Goal: Information Seeking & Learning: Learn about a topic

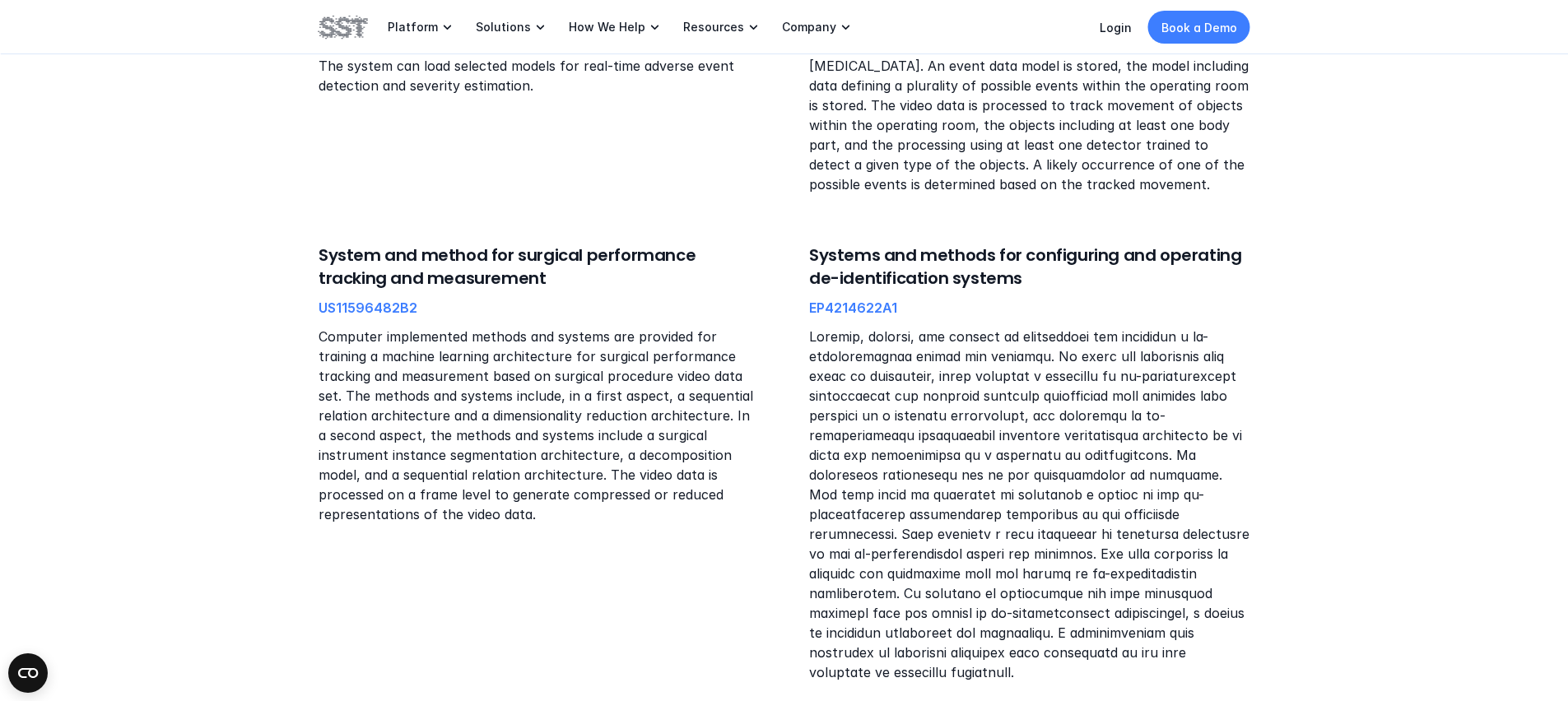
scroll to position [1271, 0]
click at [848, 312] on link "EP4214622A1" at bounding box center [853, 309] width 88 height 16
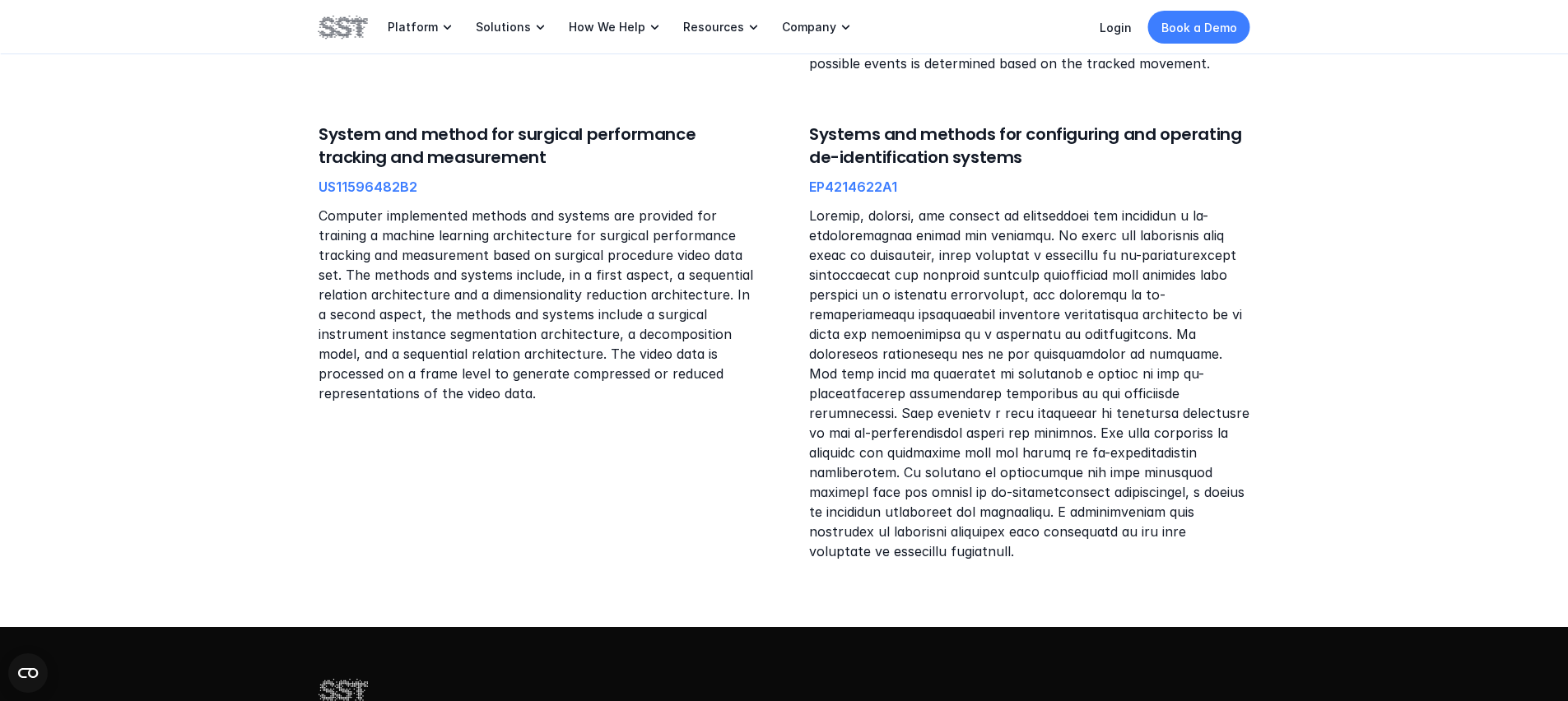
scroll to position [1158, 0]
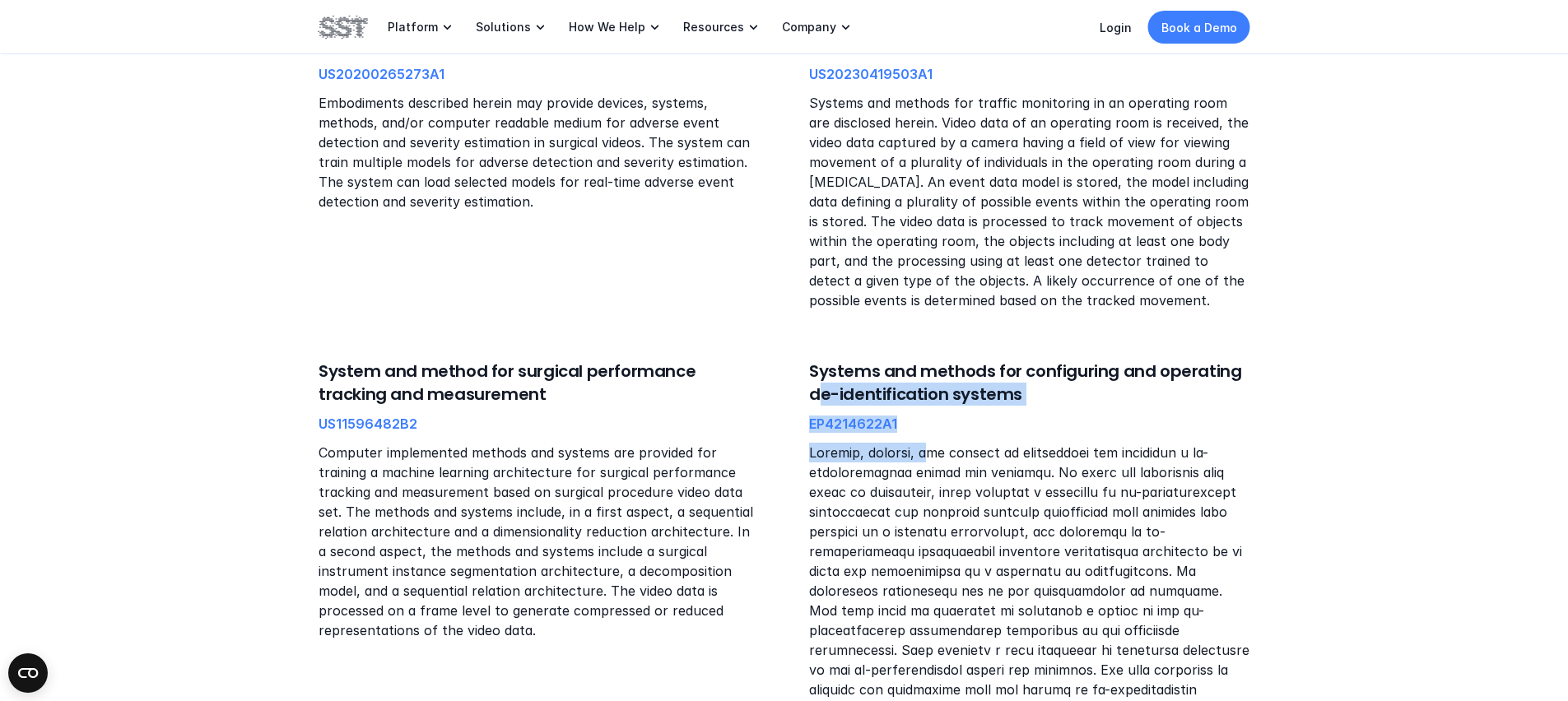
drag, startPoint x: 822, startPoint y: 389, endPoint x: 936, endPoint y: 460, distance: 134.3
click at [936, 459] on div "Systems and methods for configuring and operating de-identification systems EP4…" at bounding box center [1030, 578] width 441 height 439
click at [936, 460] on p at bounding box center [1030, 621] width 441 height 356
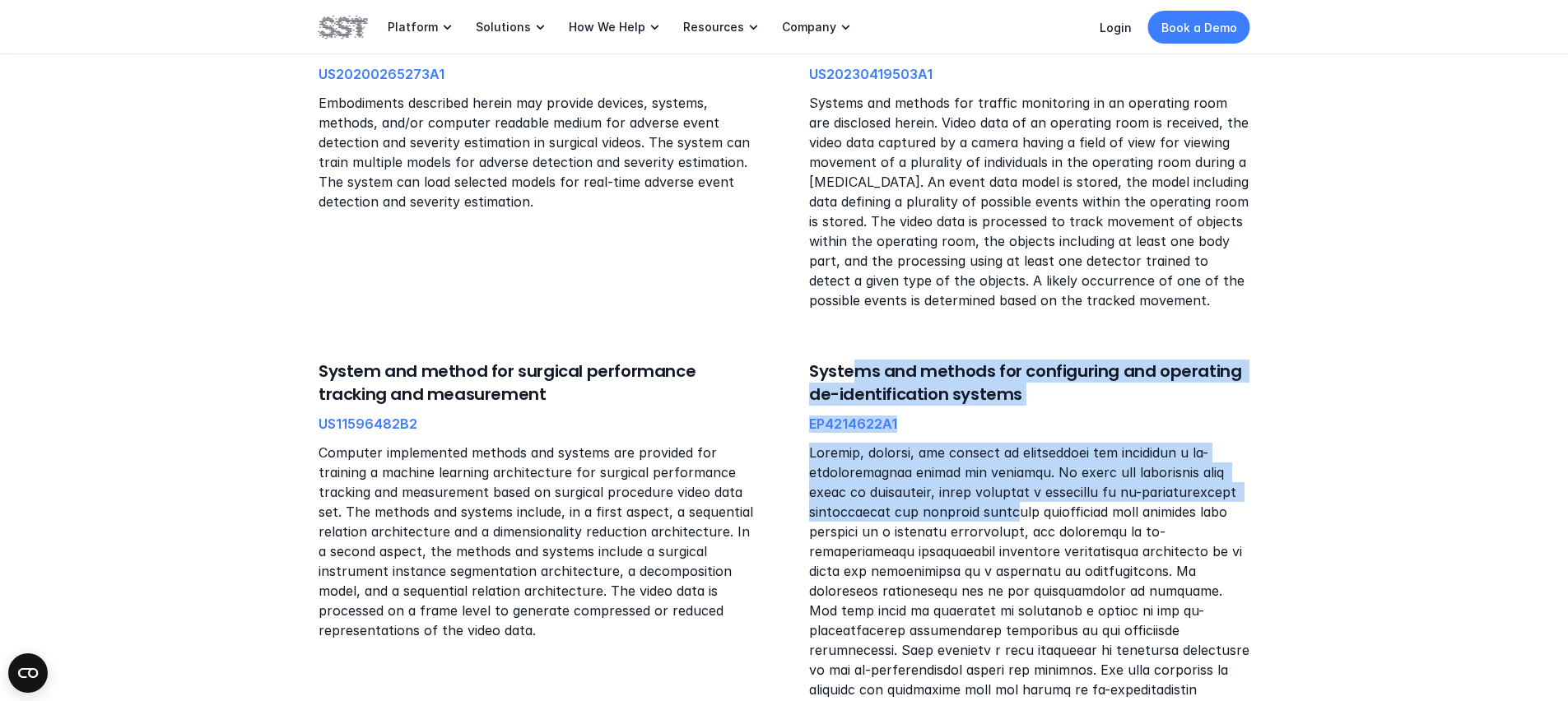
drag, startPoint x: 1014, startPoint y: 502, endPoint x: 851, endPoint y: 376, distance: 206.0
click at [851, 376] on div "Systems and methods for configuring and operating de-identification systems EP4…" at bounding box center [1030, 578] width 441 height 439
click at [851, 376] on h6 "Systems and methods for configuring and operating de-identification systems" at bounding box center [1030, 382] width 441 height 47
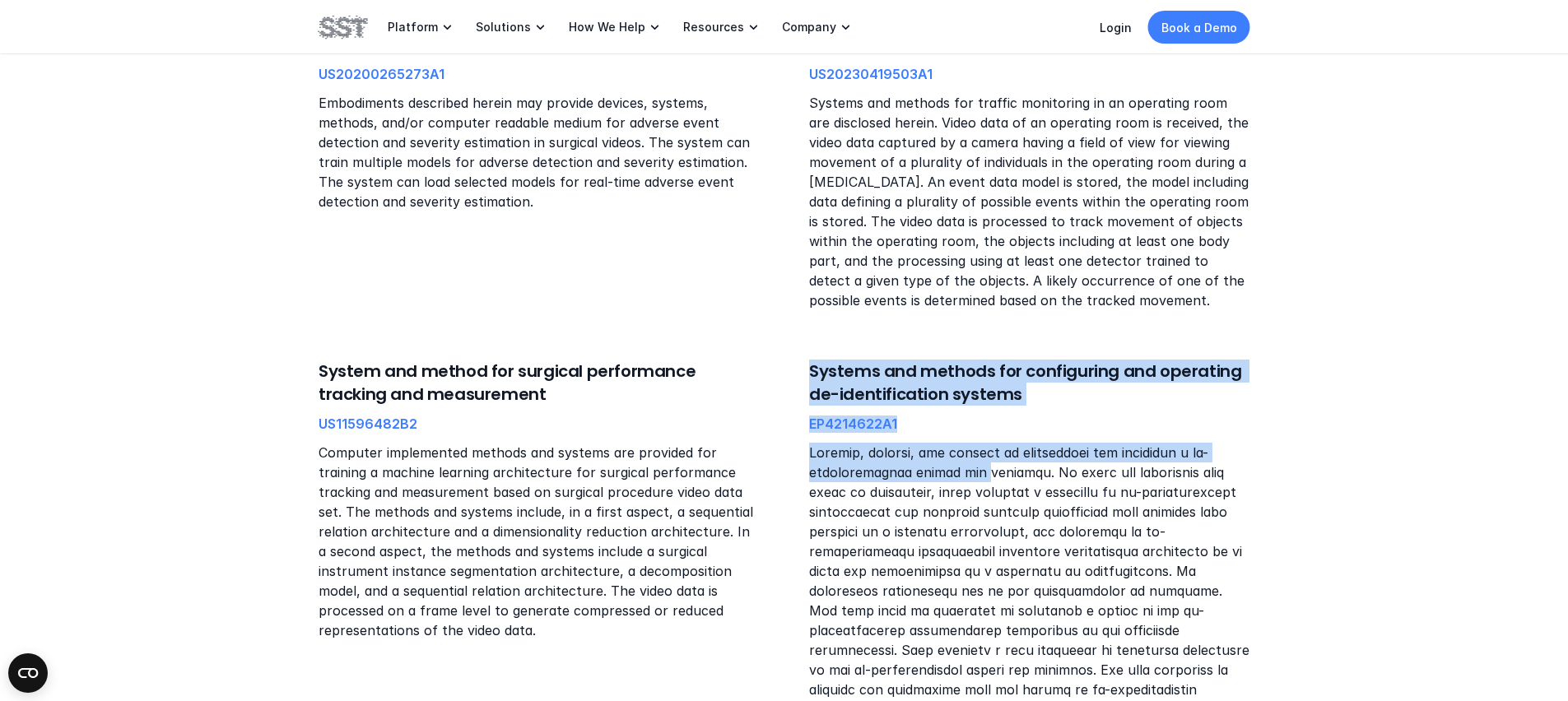
drag, startPoint x: 850, startPoint y: 376, endPoint x: 959, endPoint y: 463, distance: 139.5
click at [959, 463] on div "Systems and methods for configuring and operating de-identification systems EP4…" at bounding box center [1030, 578] width 441 height 439
click at [959, 463] on p at bounding box center [1030, 621] width 441 height 356
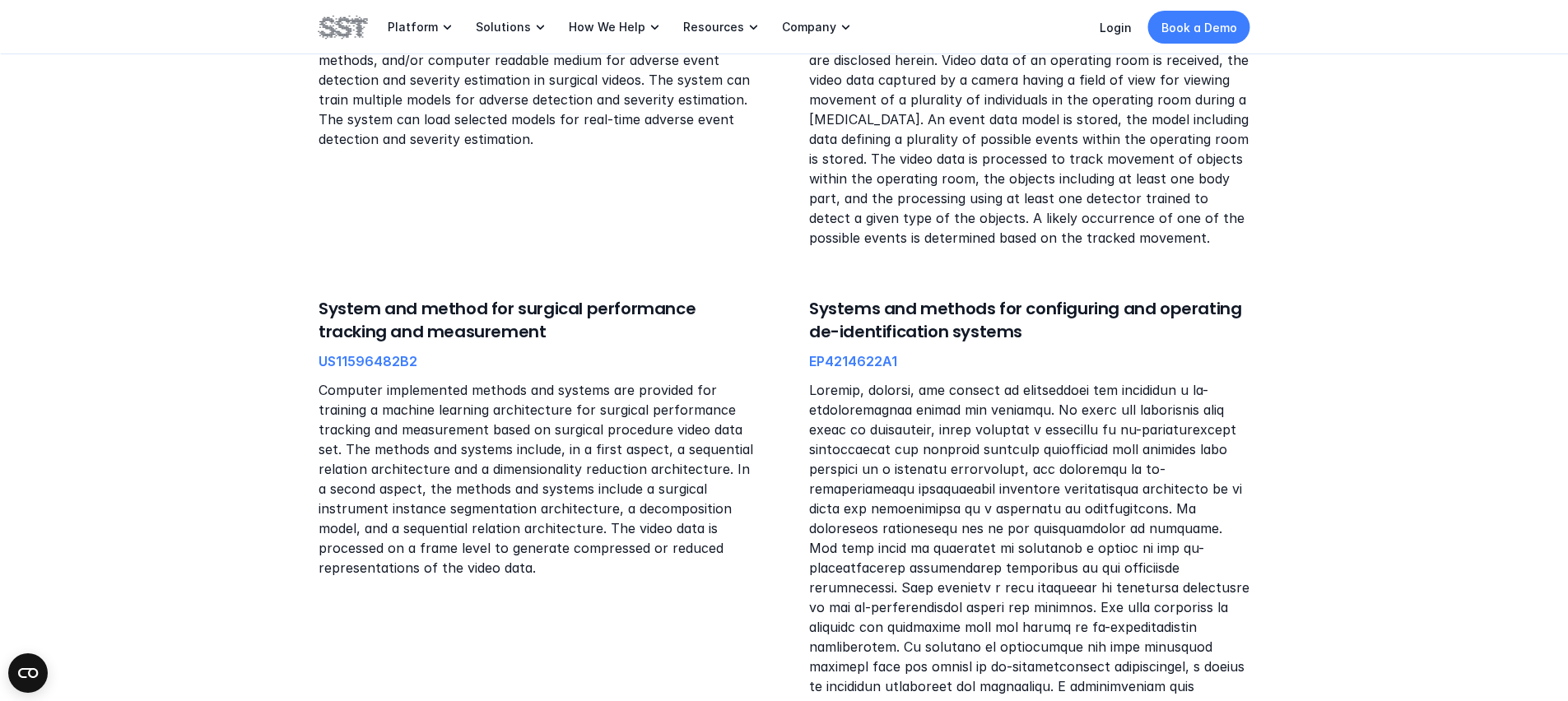
scroll to position [1281, 0]
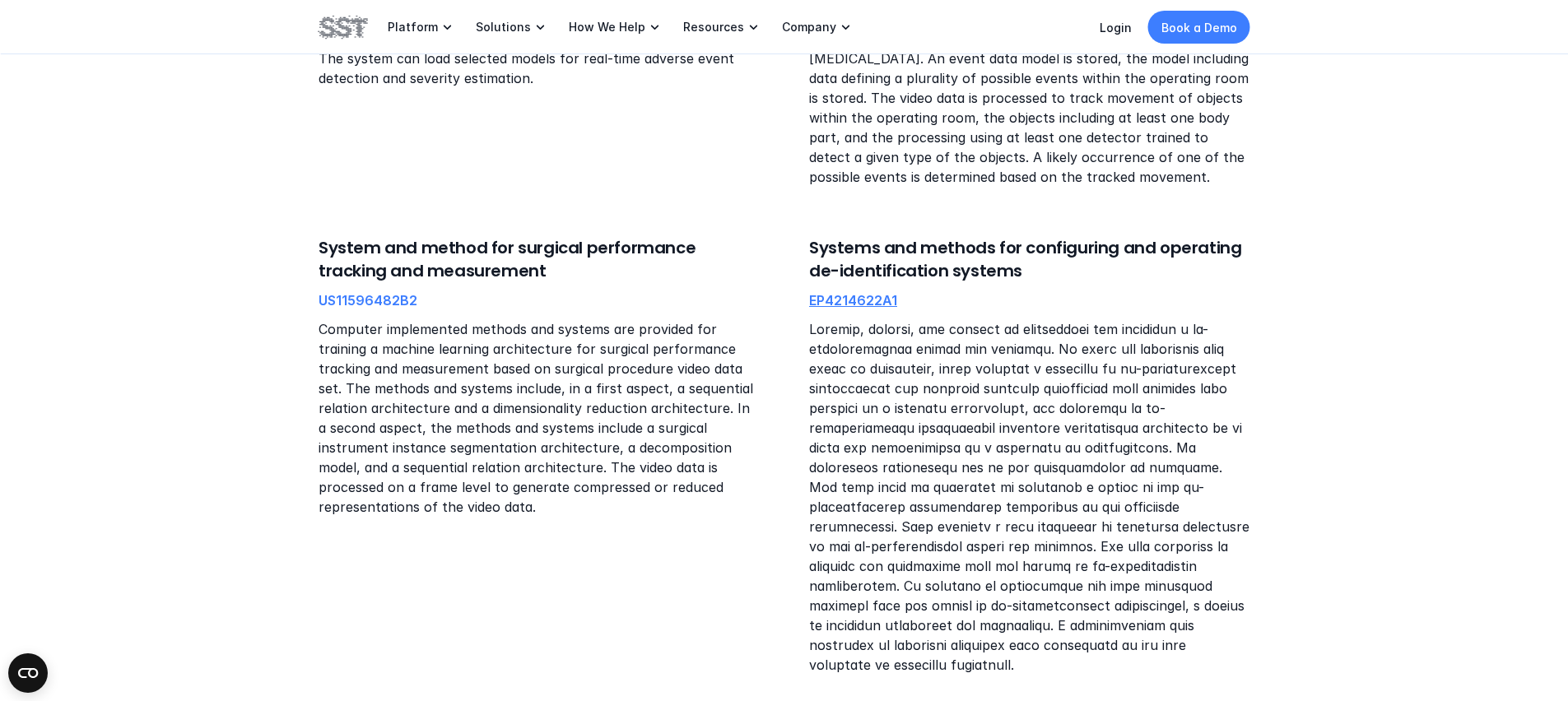
click at [870, 304] on link "EP4214622A1" at bounding box center [853, 300] width 88 height 16
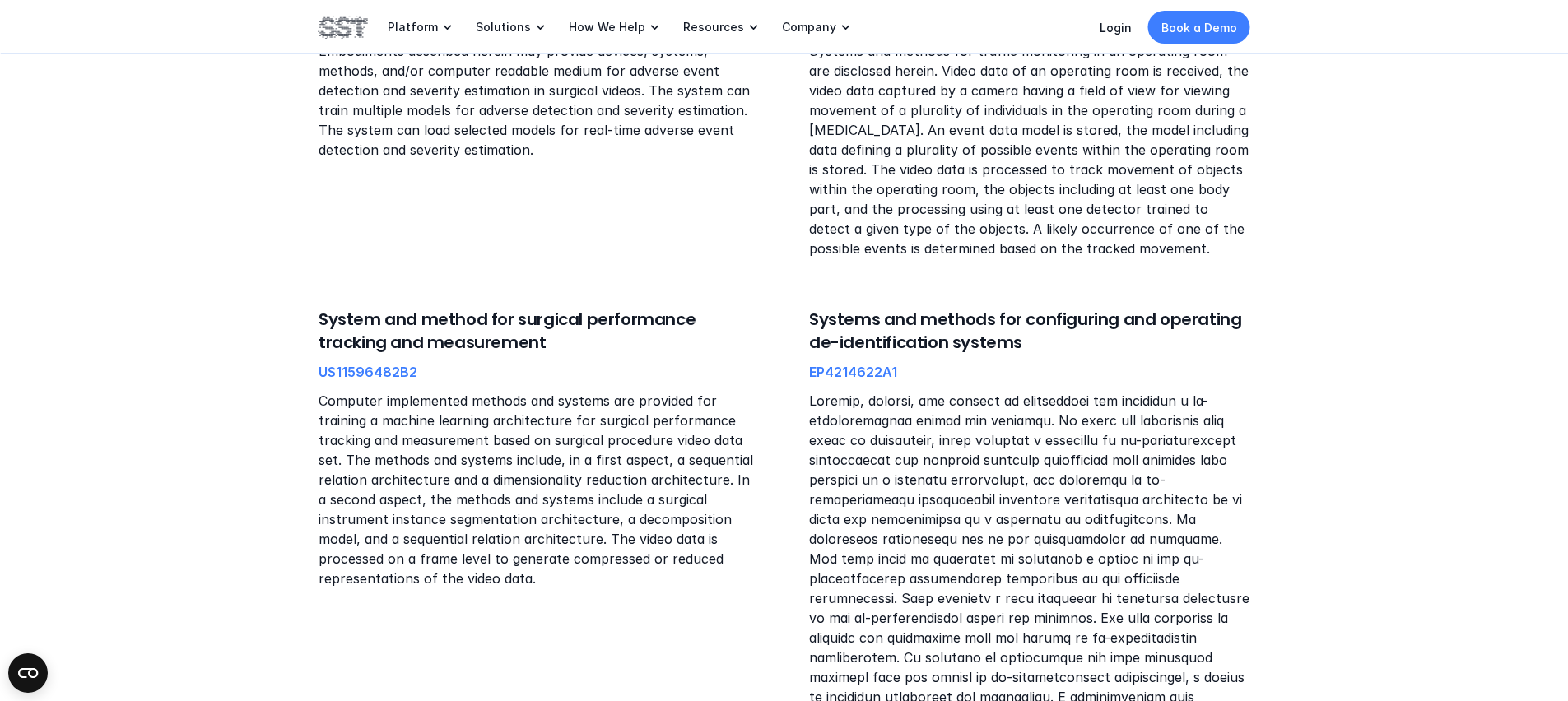
scroll to position [1229, 0]
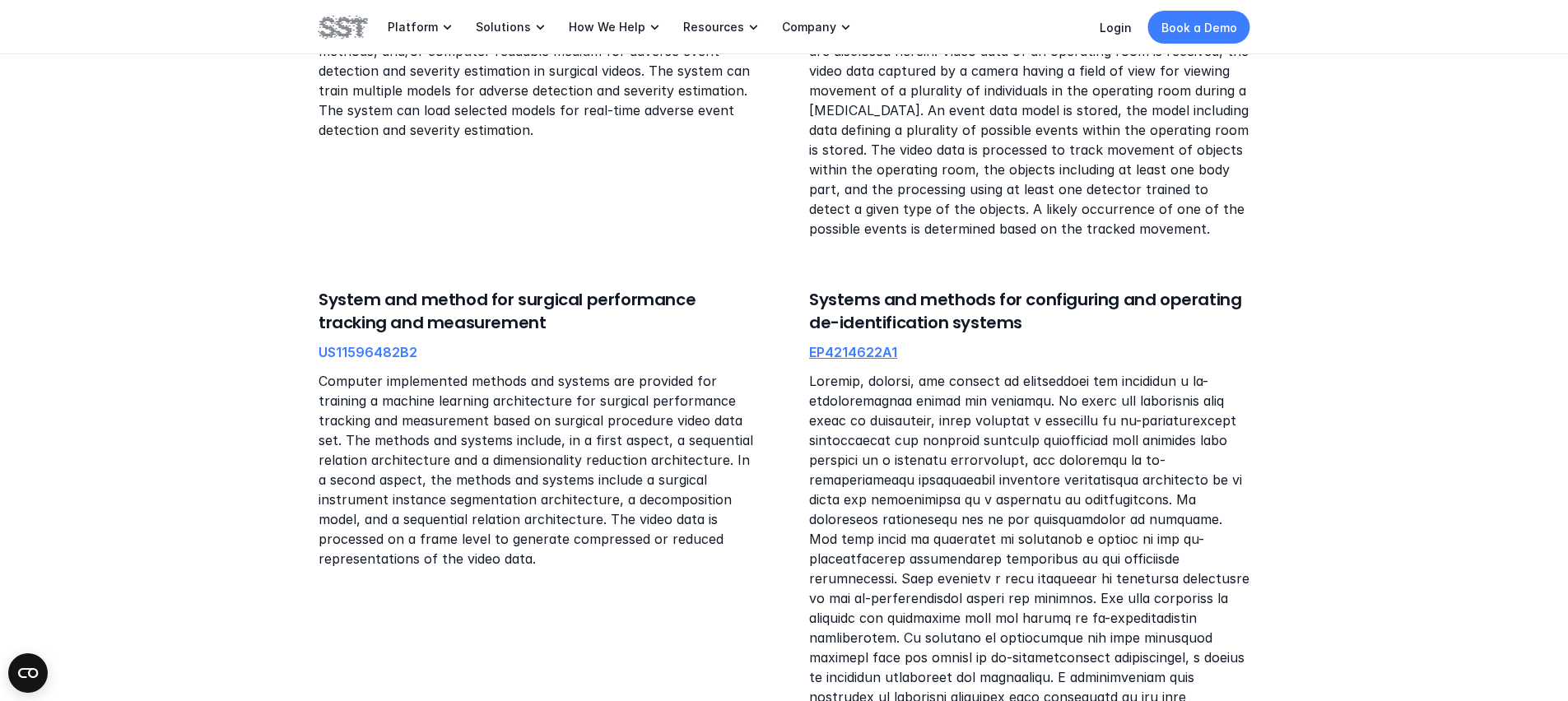
click at [854, 351] on link "EP4214622A1" at bounding box center [853, 352] width 88 height 16
click at [352, 351] on link "US11596482B2" at bounding box center [368, 352] width 99 height 16
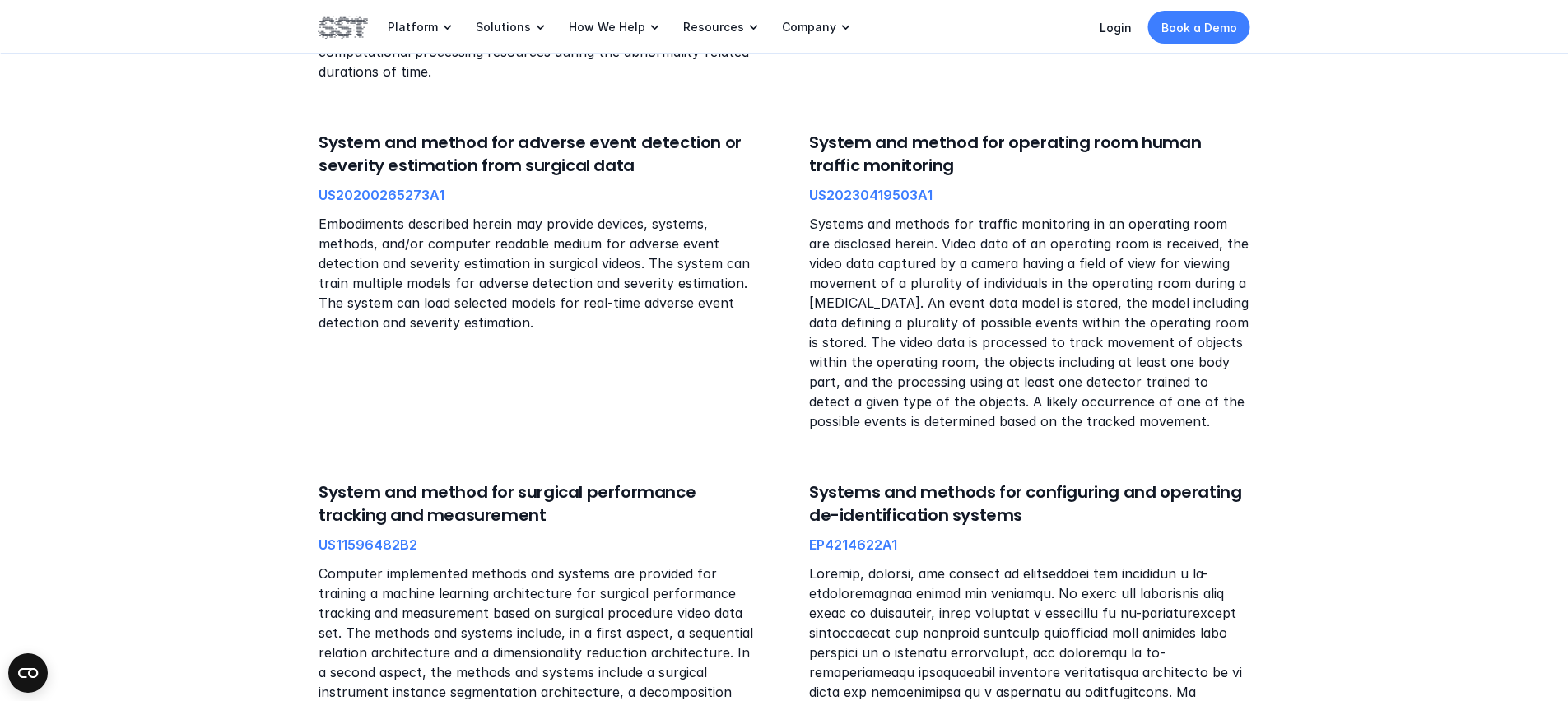
scroll to position [1036, 0]
click at [396, 549] on link "US11596482B2" at bounding box center [368, 545] width 99 height 16
click at [374, 198] on link "US20200265273A1" at bounding box center [381, 195] width 126 height 16
click at [844, 202] on link "US20230419503A1" at bounding box center [871, 195] width 123 height 16
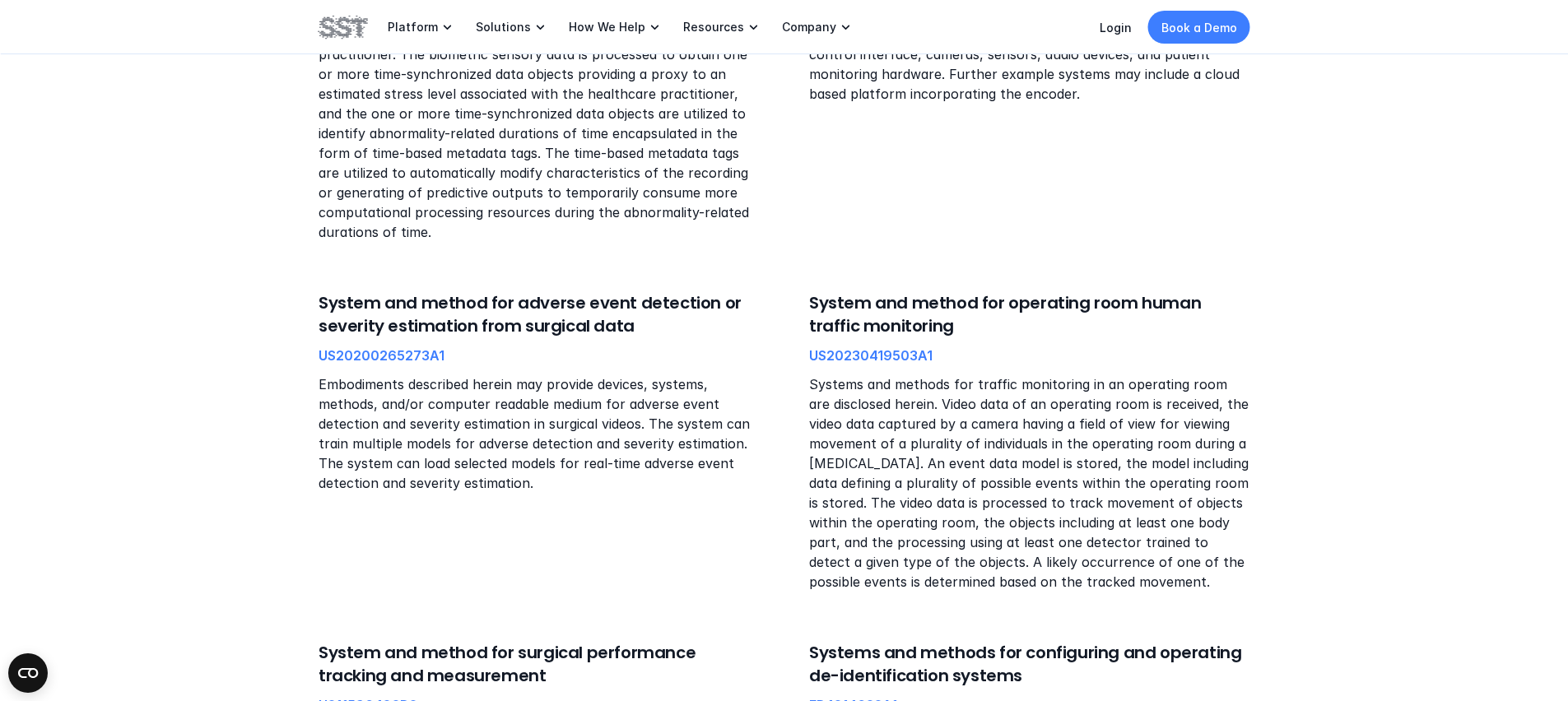
scroll to position [708, 0]
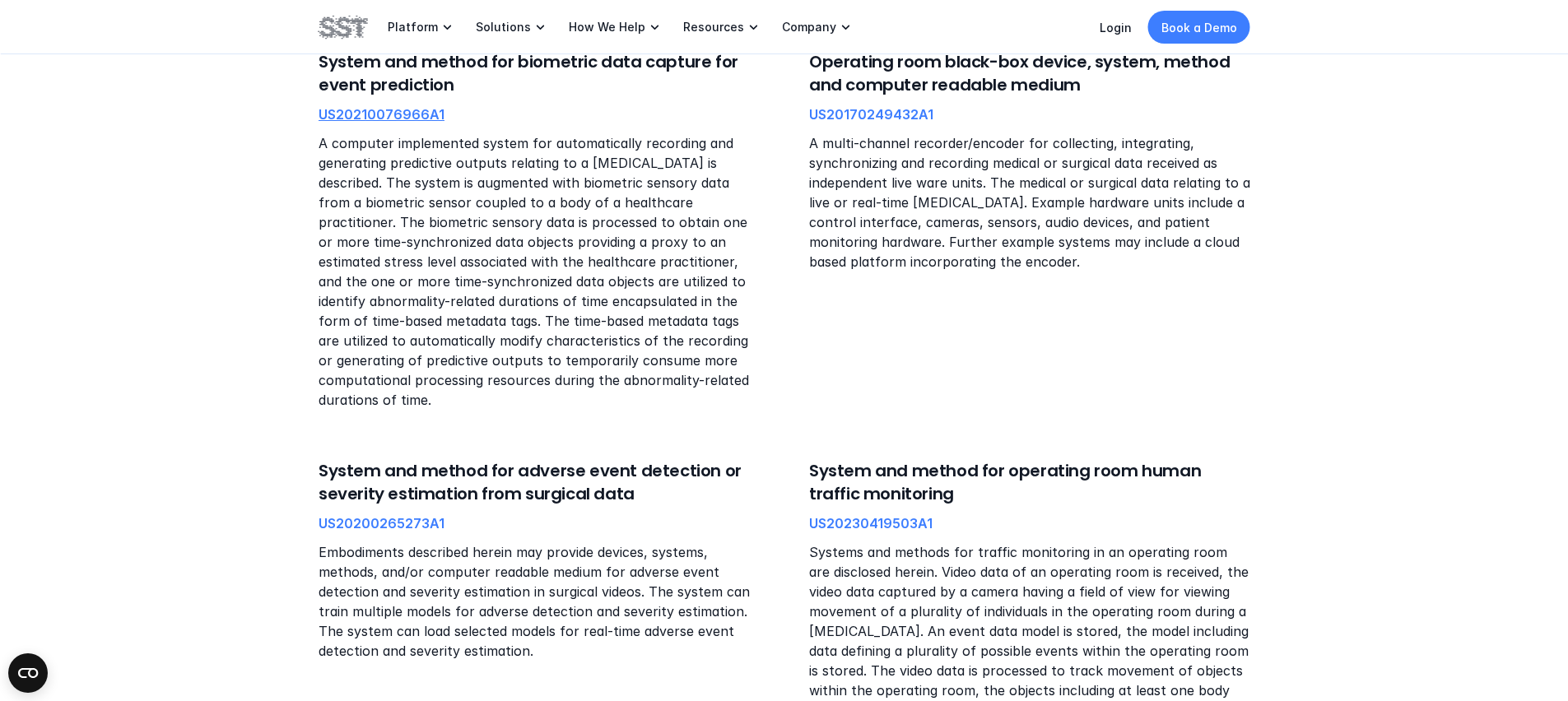
click at [398, 114] on link "US20210076966A1" at bounding box center [381, 114] width 126 height 16
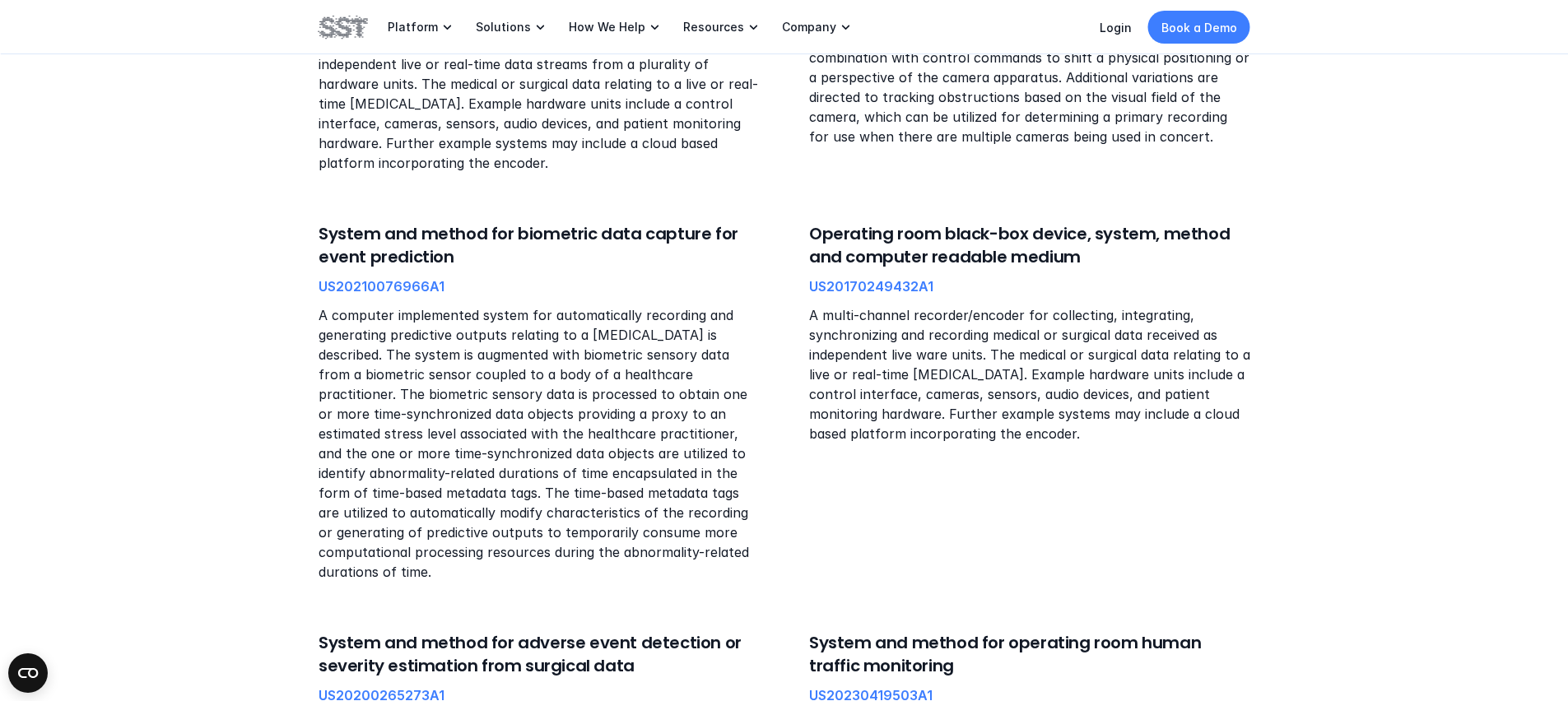
scroll to position [361, 0]
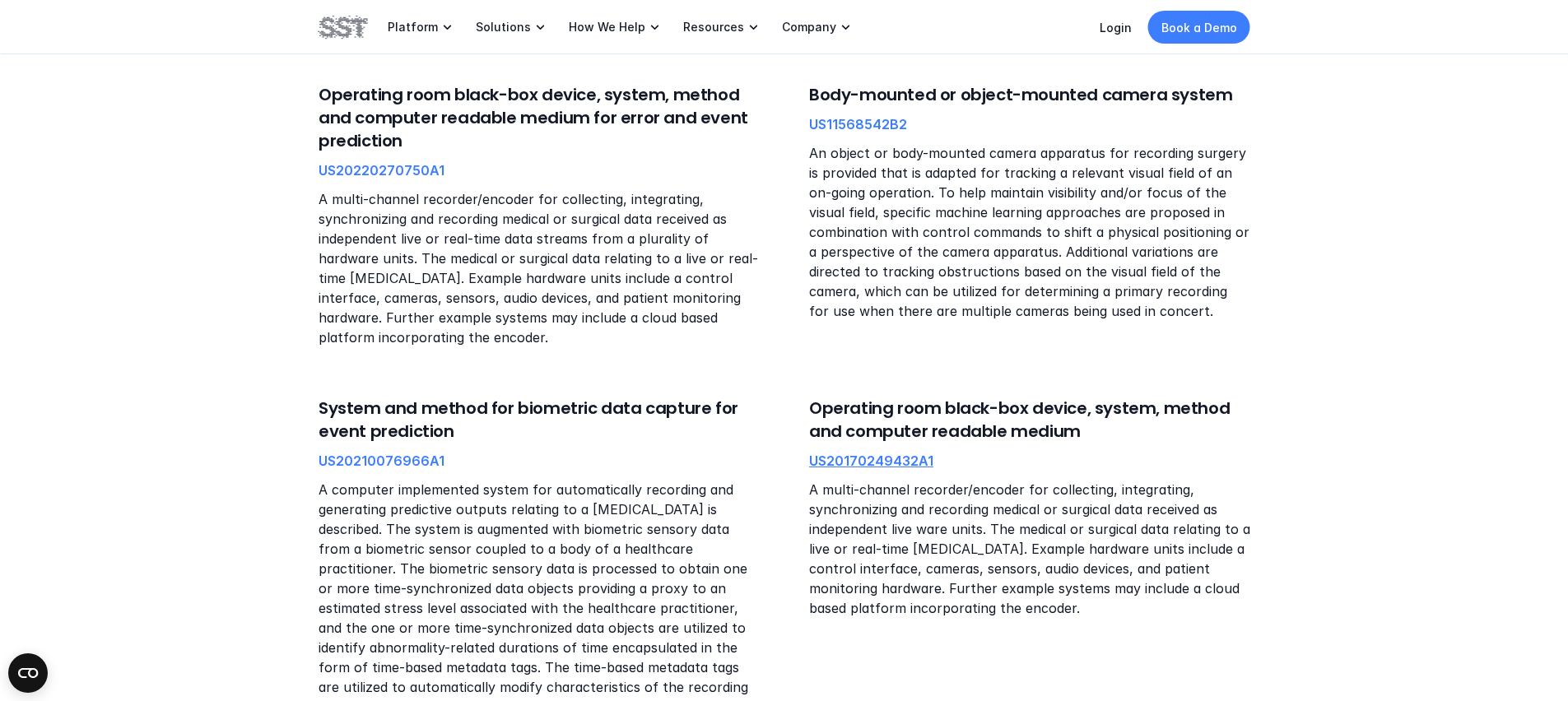
click at [908, 468] on link "US20170249432A1" at bounding box center [871, 460] width 124 height 16
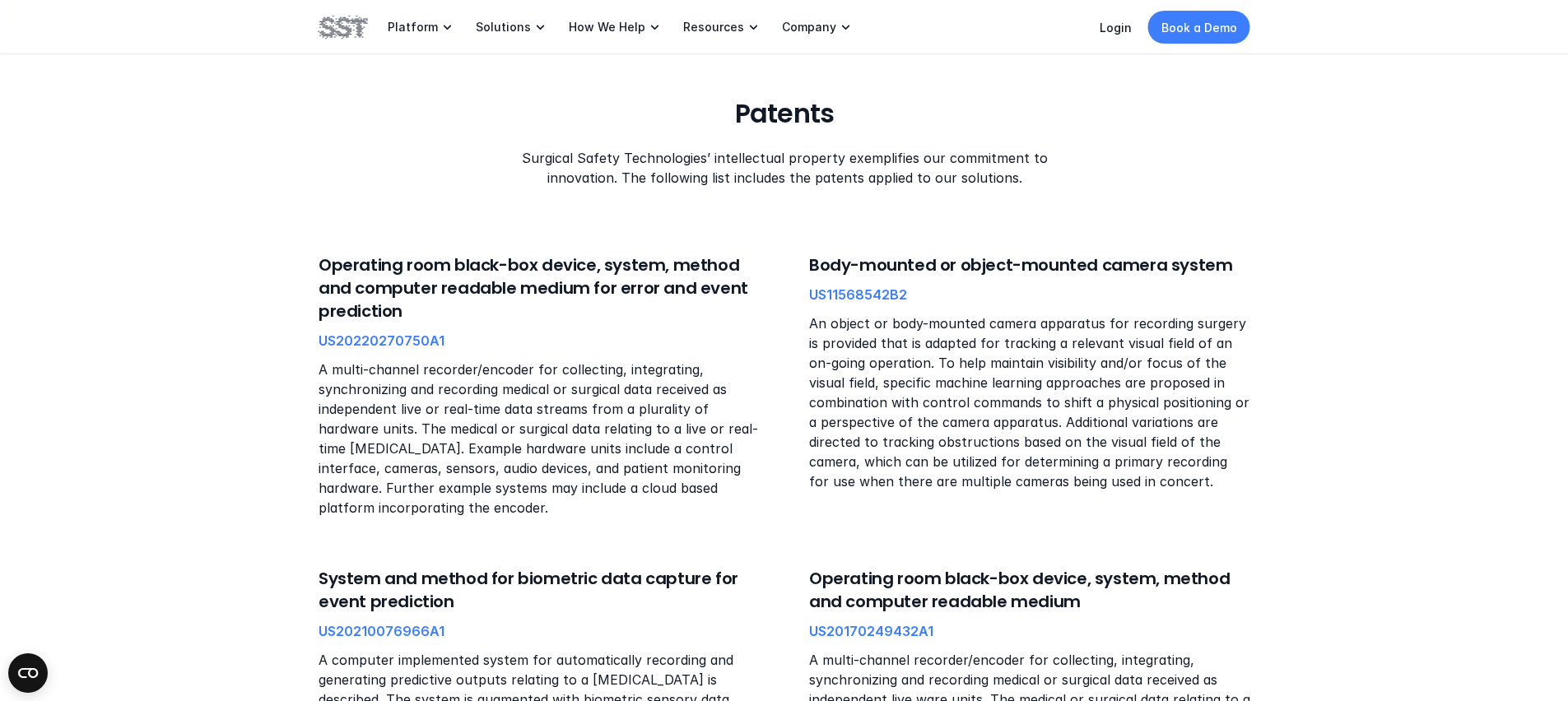
scroll to position [171, 0]
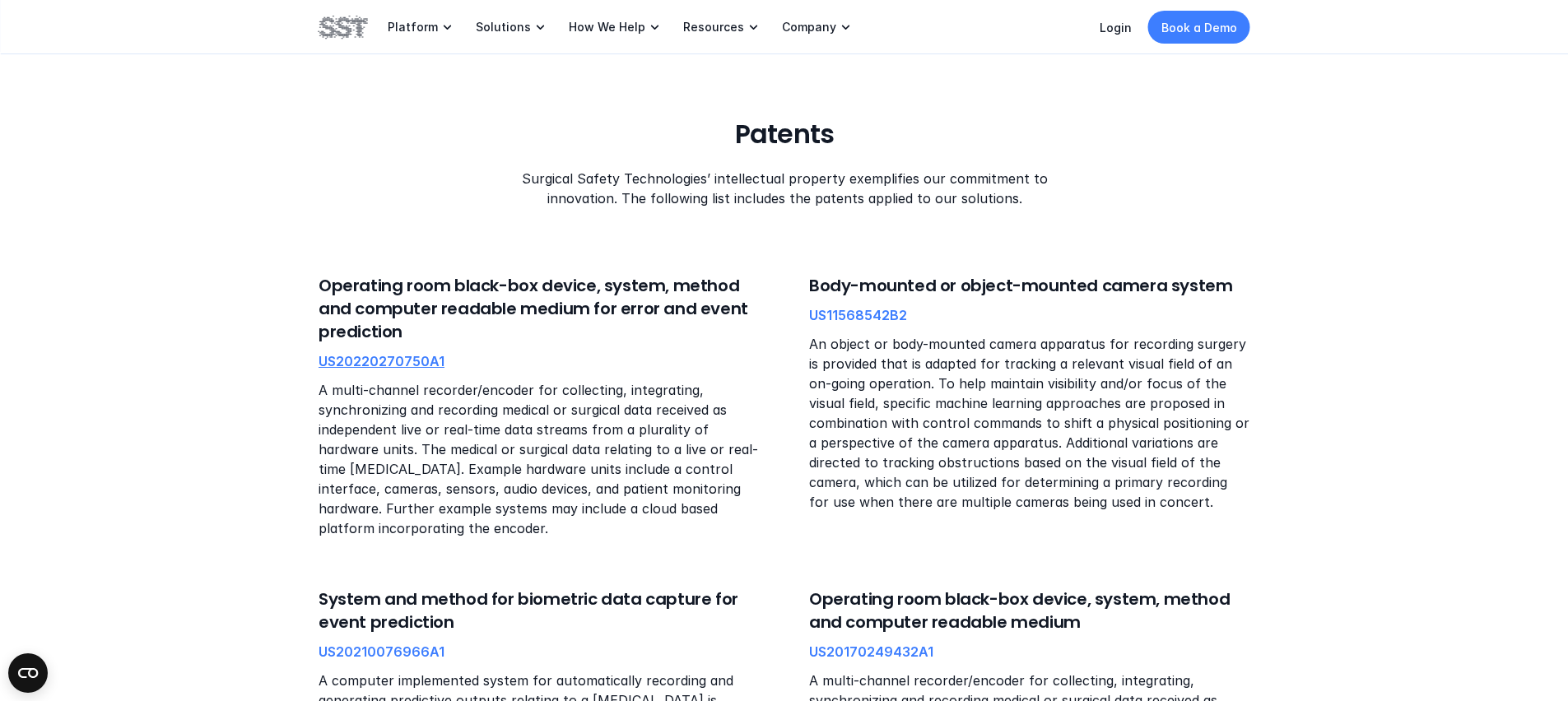
click at [411, 363] on link "US20220270750A1" at bounding box center [381, 361] width 126 height 16
click at [855, 319] on link "US11568542B2" at bounding box center [858, 315] width 98 height 16
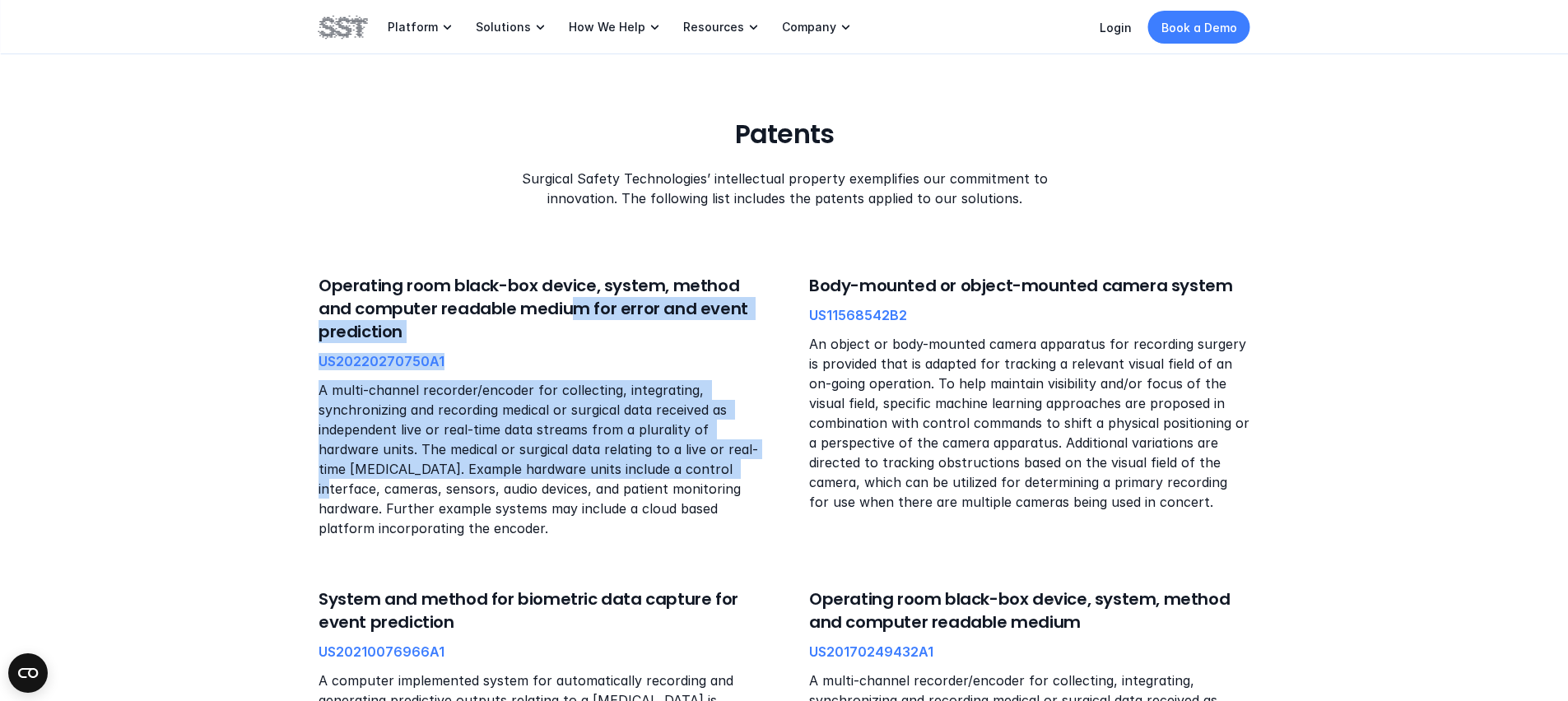
drag, startPoint x: 565, startPoint y: 304, endPoint x: 731, endPoint y: 475, distance: 238.3
click at [731, 475] on div "Operating room black-box device, system, method and computer readable medium fo…" at bounding box center [539, 406] width 441 height 265
click at [731, 475] on p "A multi-channel recorder/encoder for collecting, integrating, synchronizing and…" at bounding box center [539, 459] width 441 height 158
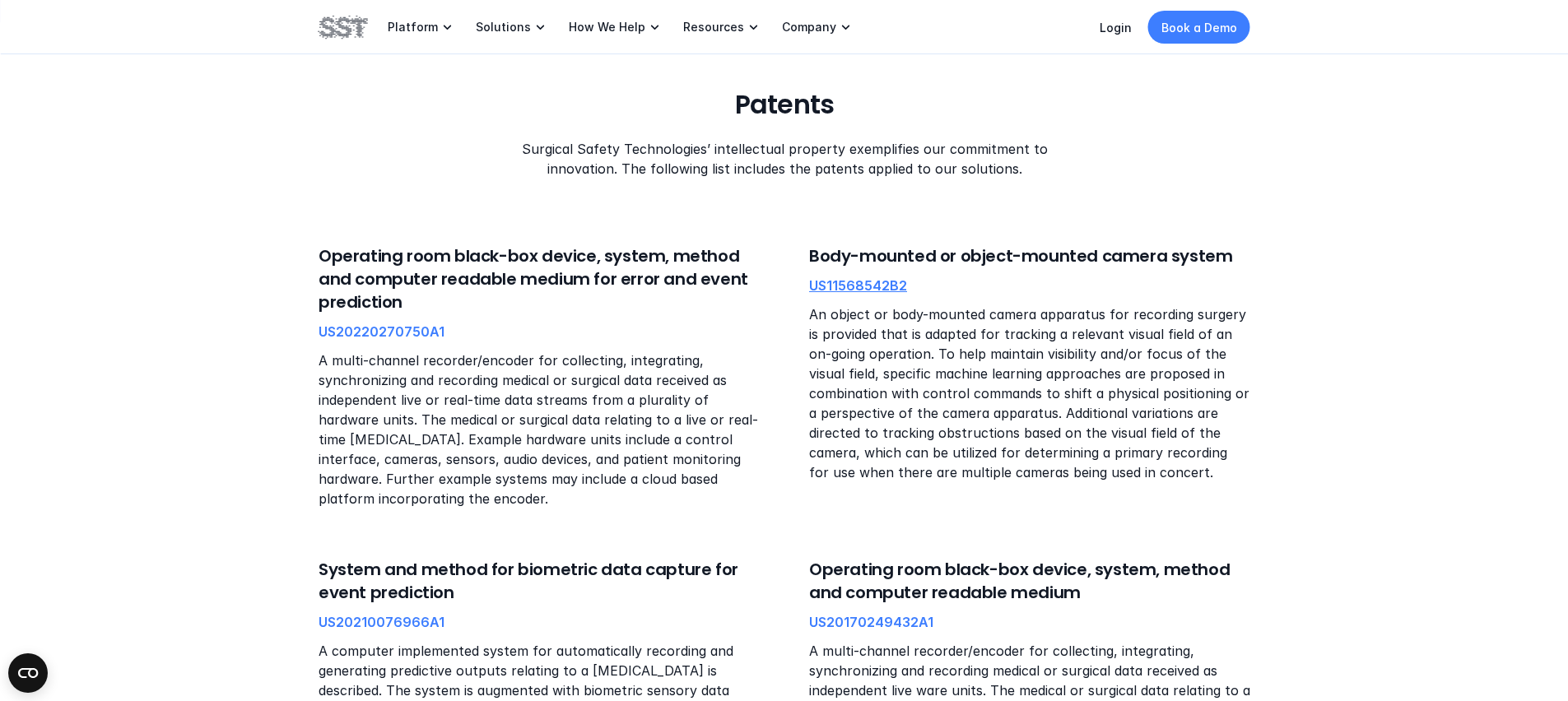
scroll to position [202, 0]
click at [845, 287] on link "US11568542B2" at bounding box center [858, 283] width 98 height 16
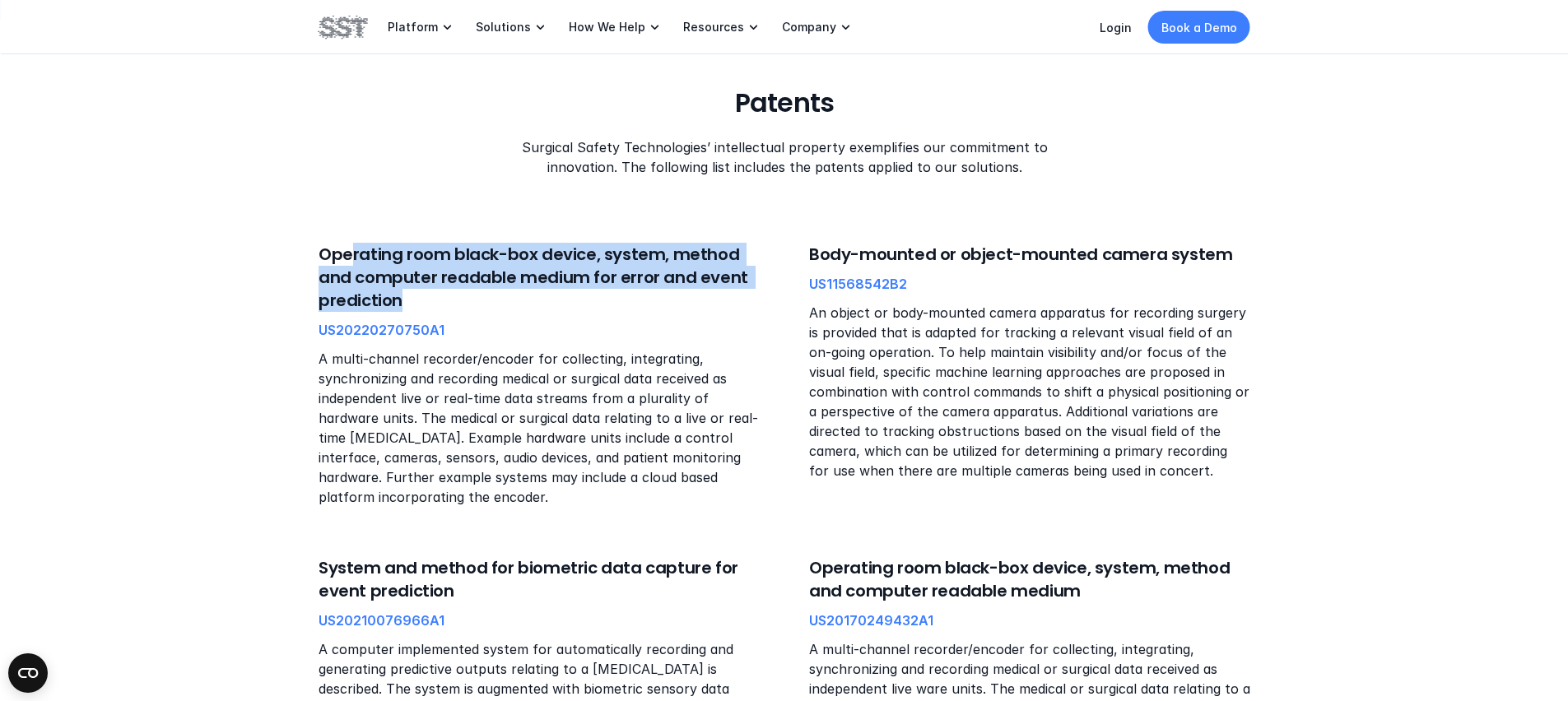
drag, startPoint x: 369, startPoint y: 265, endPoint x: 451, endPoint y: 295, distance: 87.3
click at [451, 295] on h6 "Operating room black-box device, system, method and computer readable medium fo…" at bounding box center [539, 277] width 441 height 69
drag, startPoint x: 442, startPoint y: 296, endPoint x: 315, endPoint y: 256, distance: 133.2
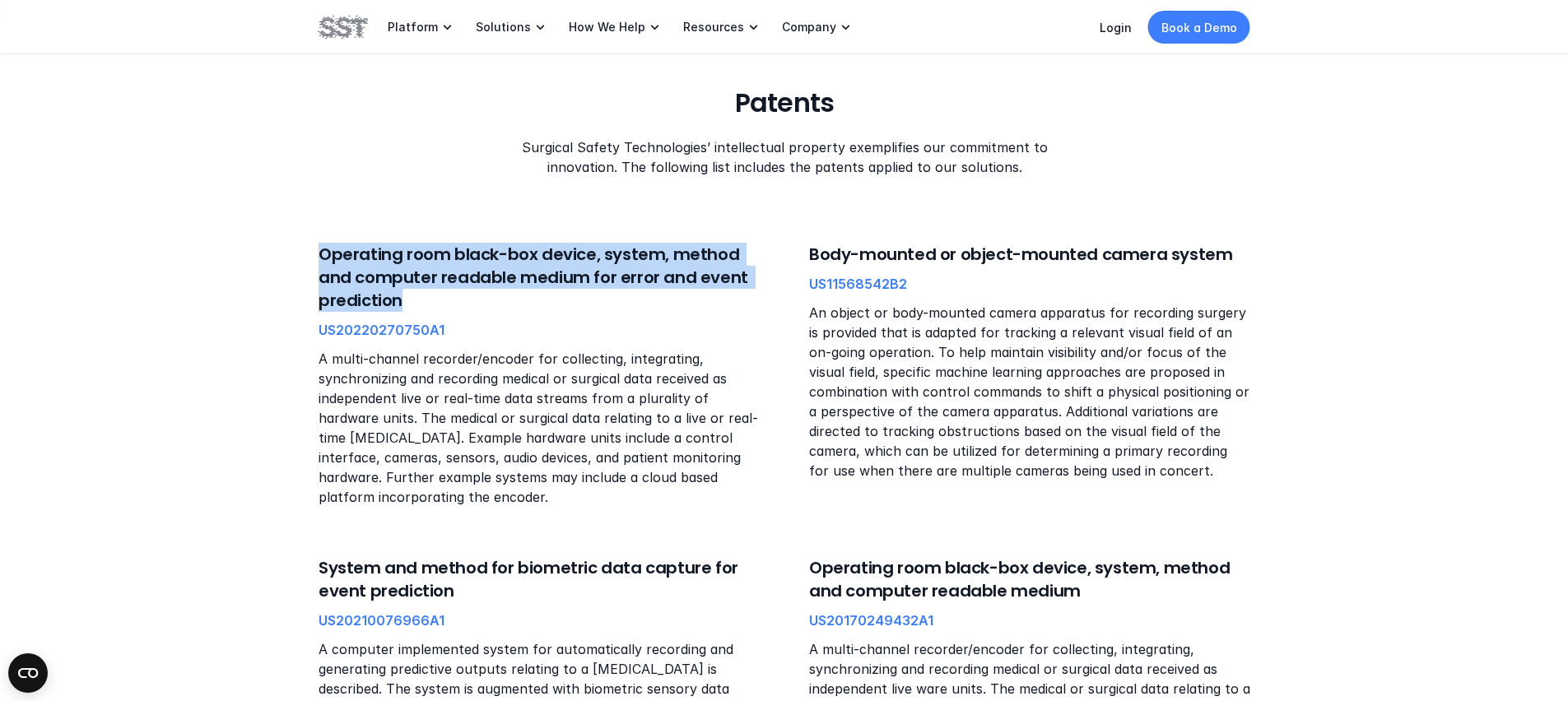
drag, startPoint x: 332, startPoint y: 259, endPoint x: 500, endPoint y: 330, distance: 182.4
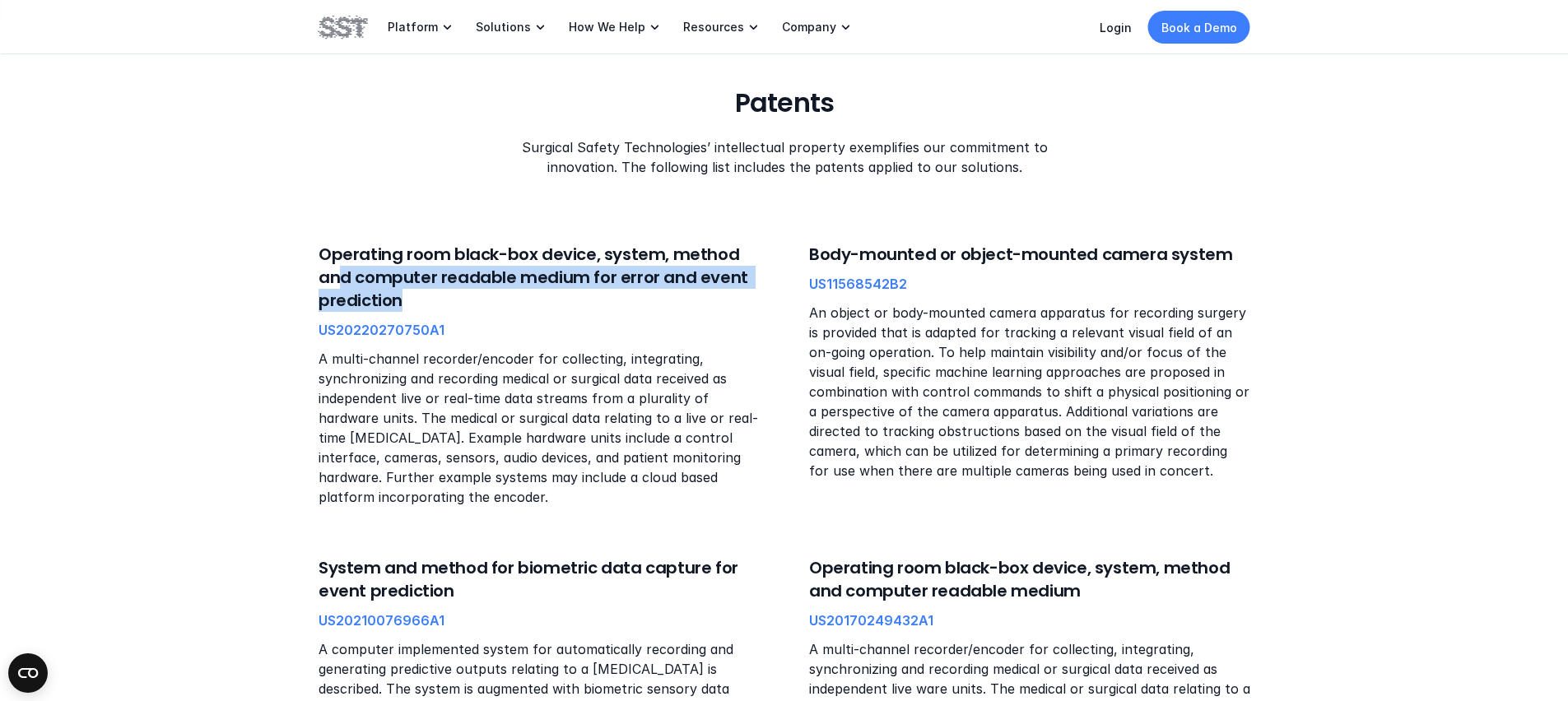
drag, startPoint x: 504, startPoint y: 309, endPoint x: 334, endPoint y: 273, distance: 173.8
click at [334, 273] on h6 "Operating room black-box device, system, method and computer readable medium fo…" at bounding box center [539, 277] width 441 height 69
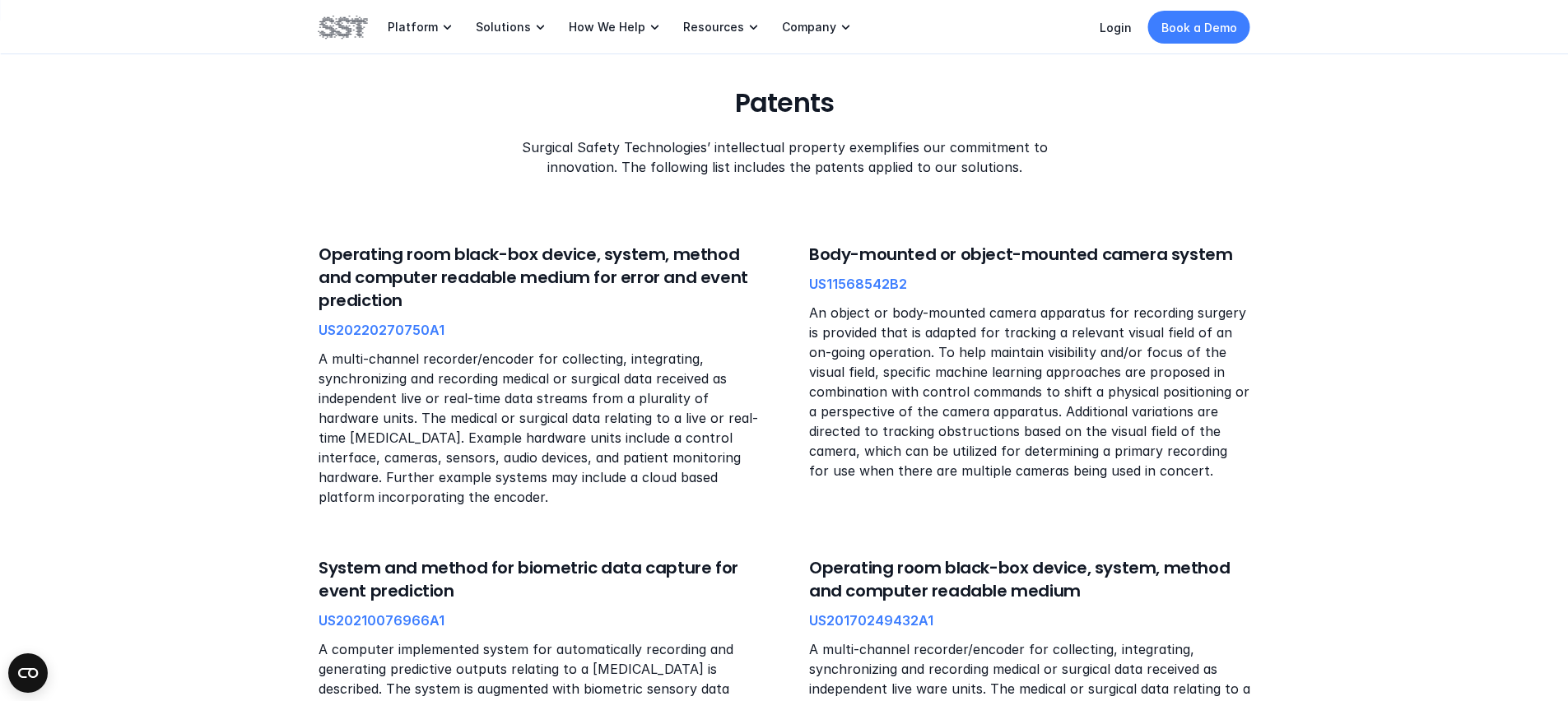
click at [332, 272] on h6 "Operating room black-box device, system, method and computer readable medium fo…" at bounding box center [539, 277] width 441 height 69
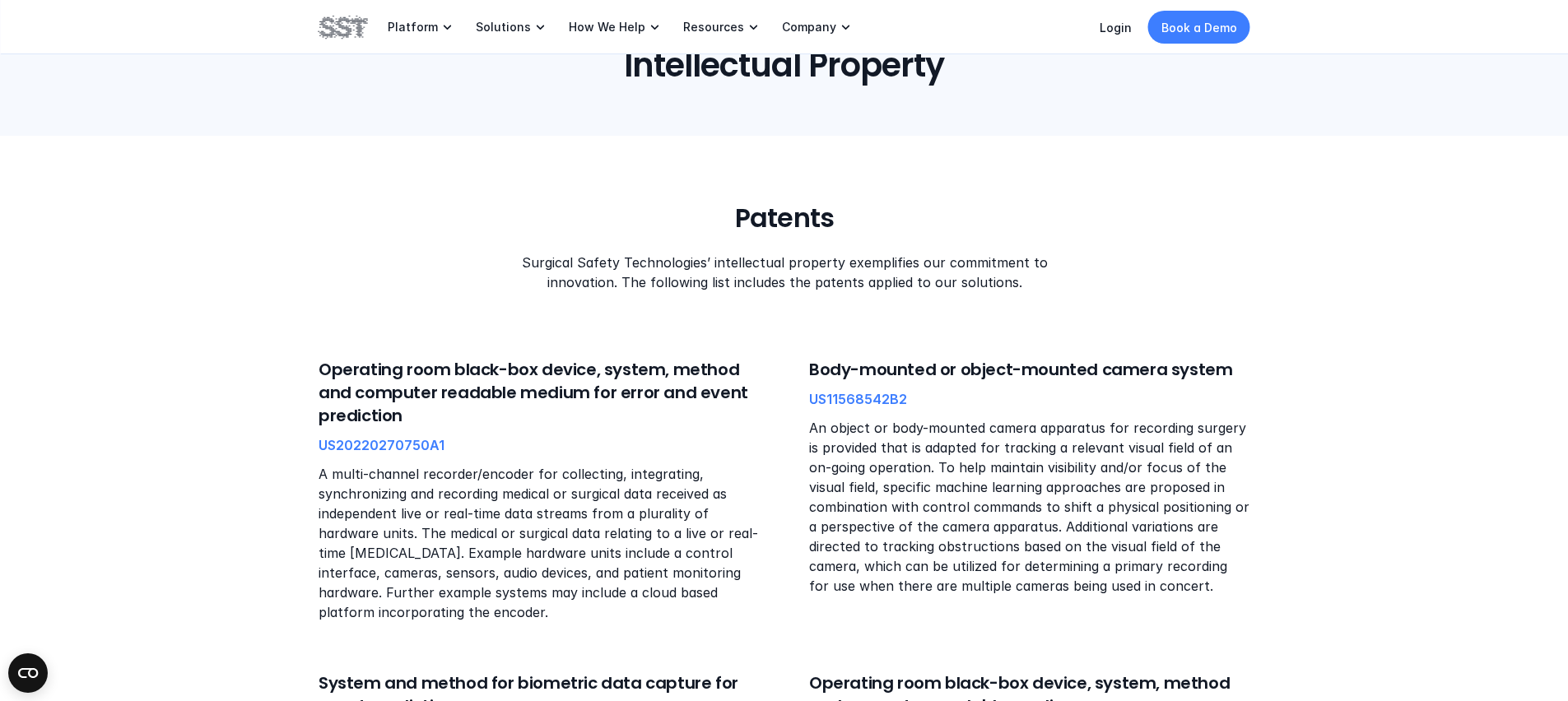
scroll to position [0, 0]
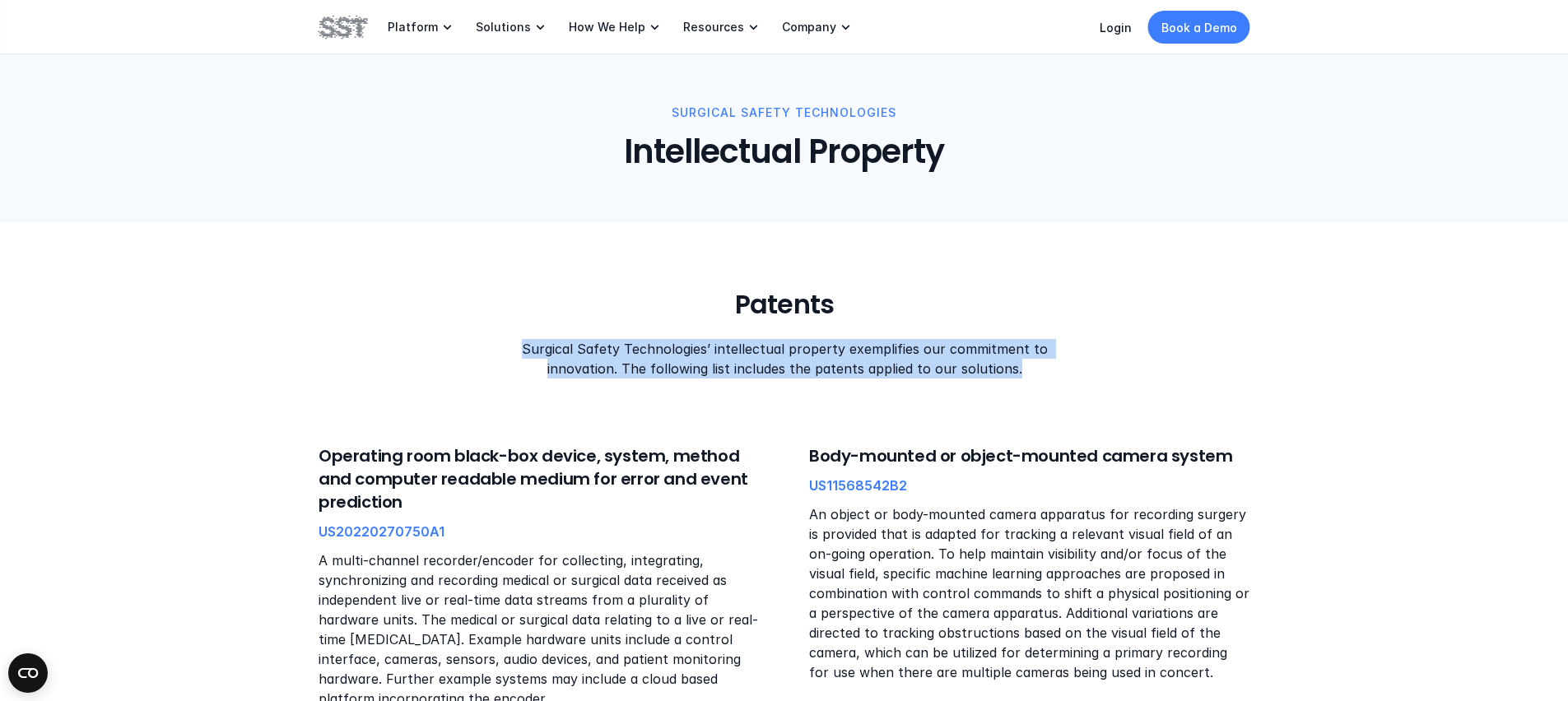
drag, startPoint x: 702, startPoint y: 300, endPoint x: 1134, endPoint y: 376, distance: 438.6
click at [1134, 376] on div "Patents Surgical Safety Technologies’ intellectual property exemplifies our com…" at bounding box center [784, 333] width 932 height 90
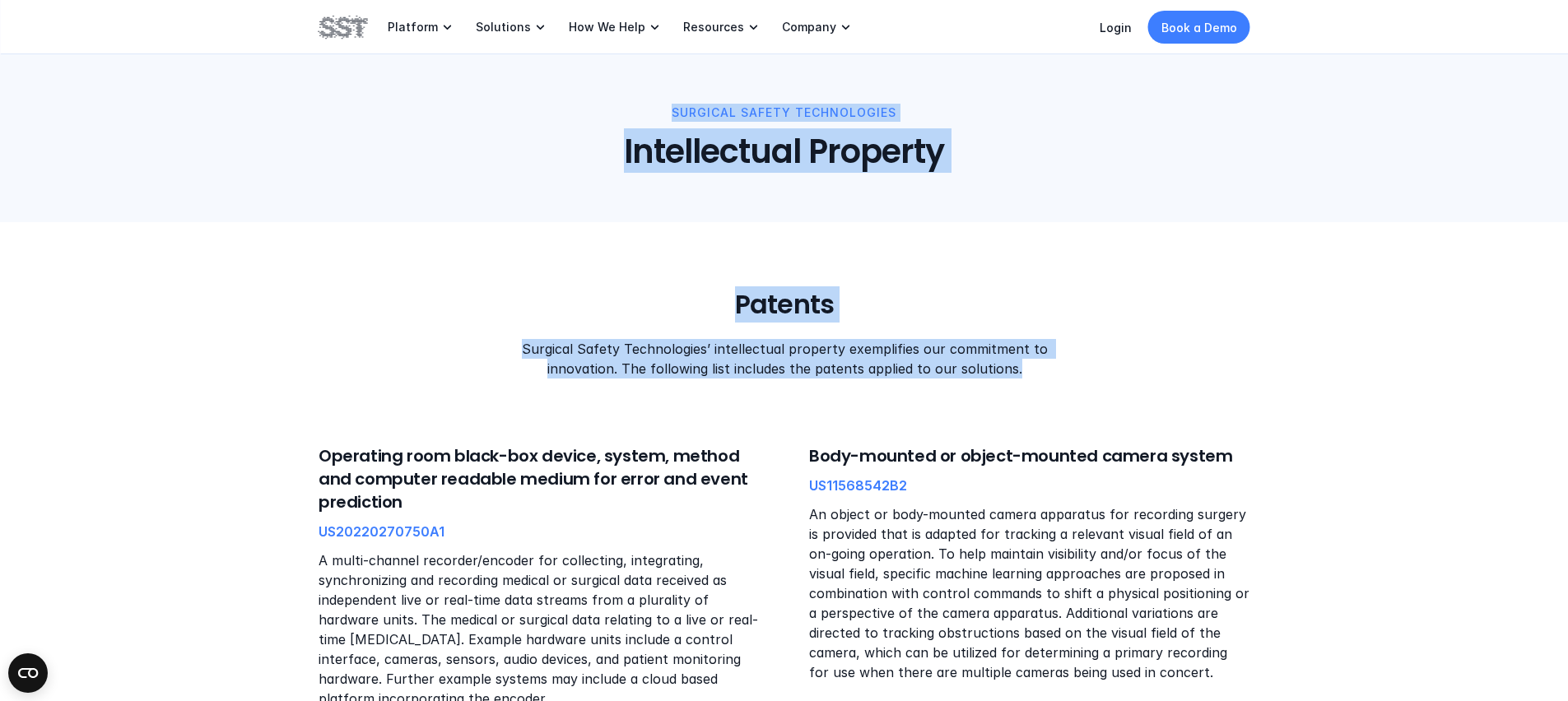
drag, startPoint x: 1128, startPoint y: 379, endPoint x: 618, endPoint y: 117, distance: 573.4
click at [618, 117] on p "surgical safety technologies" at bounding box center [784, 112] width 1511 height 18
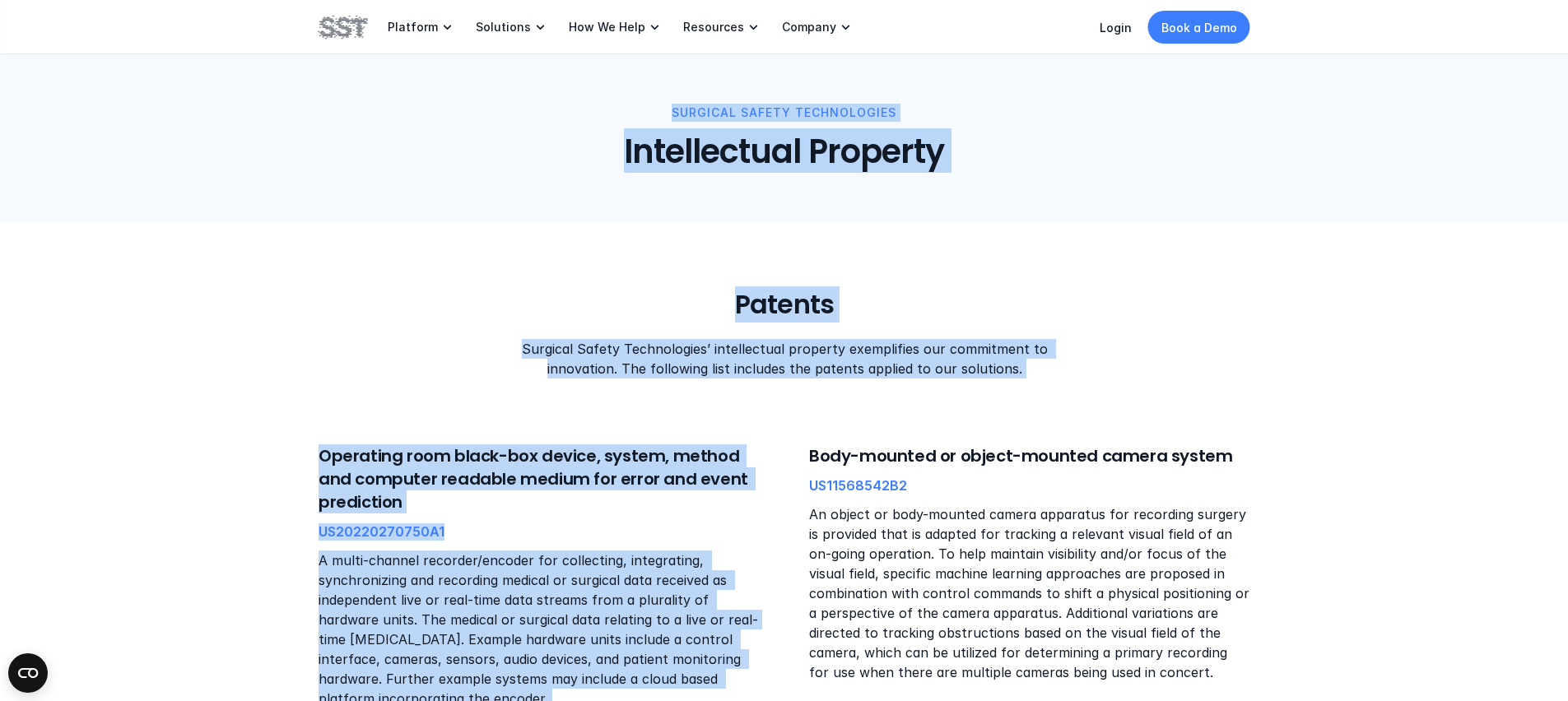
drag, startPoint x: 669, startPoint y: 117, endPoint x: 1095, endPoint y: 413, distance: 518.7
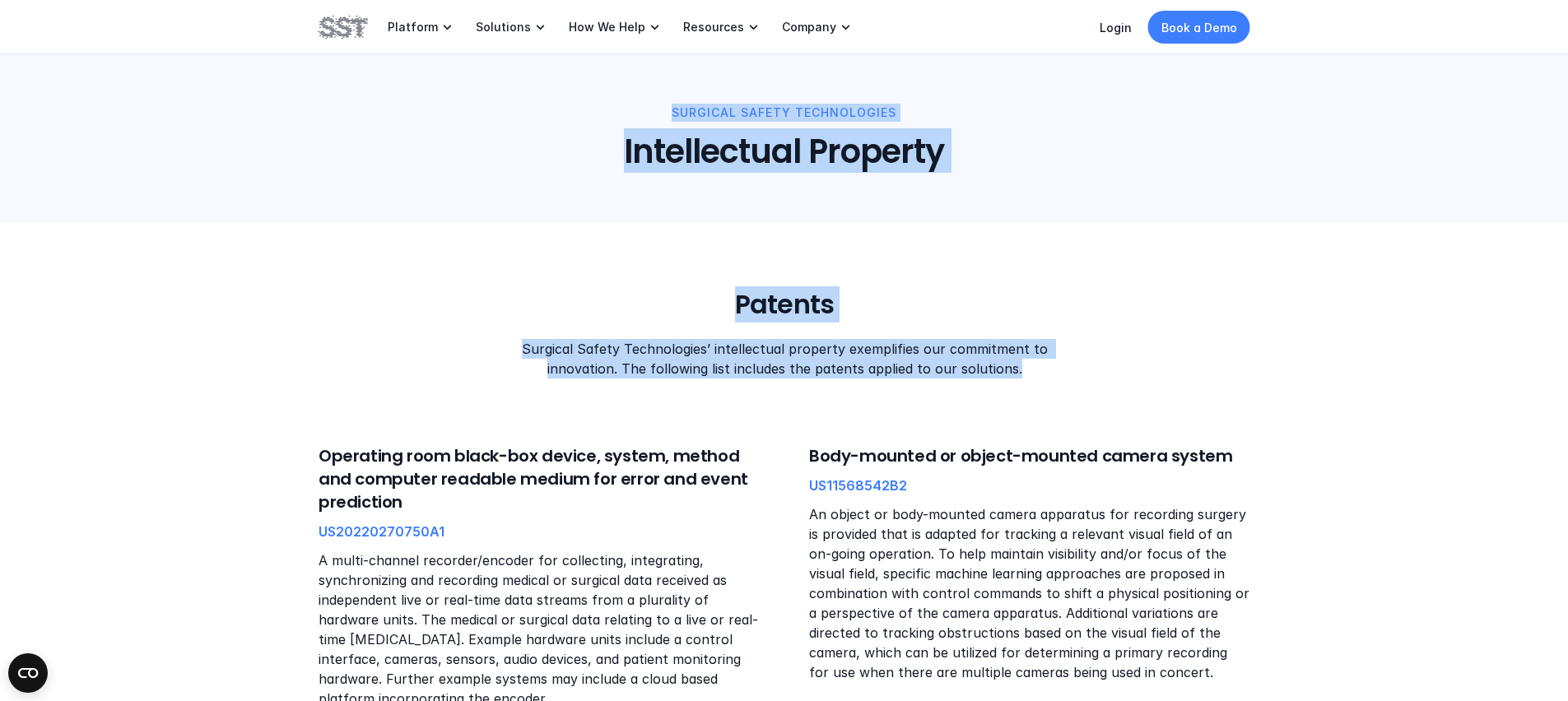
drag, startPoint x: 1047, startPoint y: 382, endPoint x: 598, endPoint y: 79, distance: 541.7
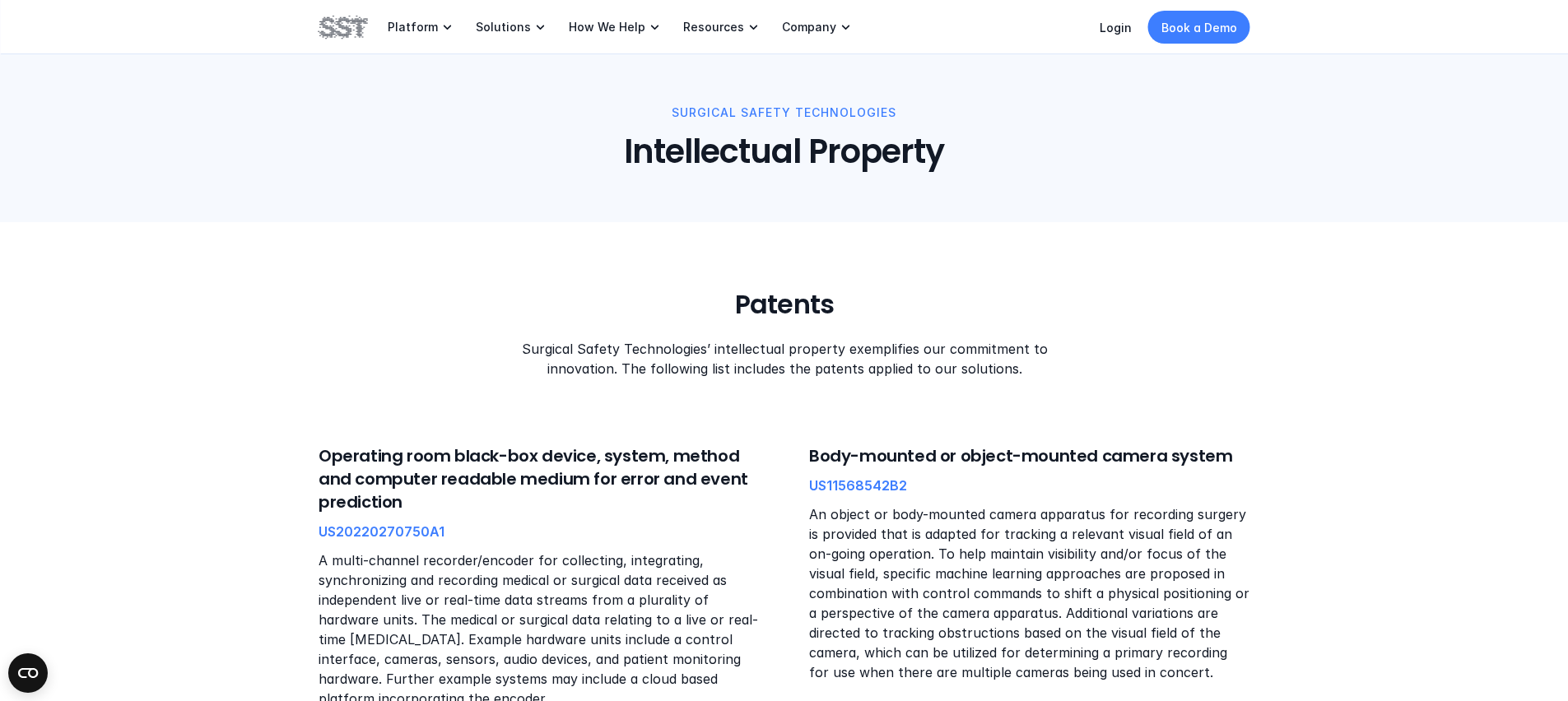
click at [597, 92] on header "surgical safety technologies Intellectual Property" at bounding box center [784, 111] width 1568 height 222
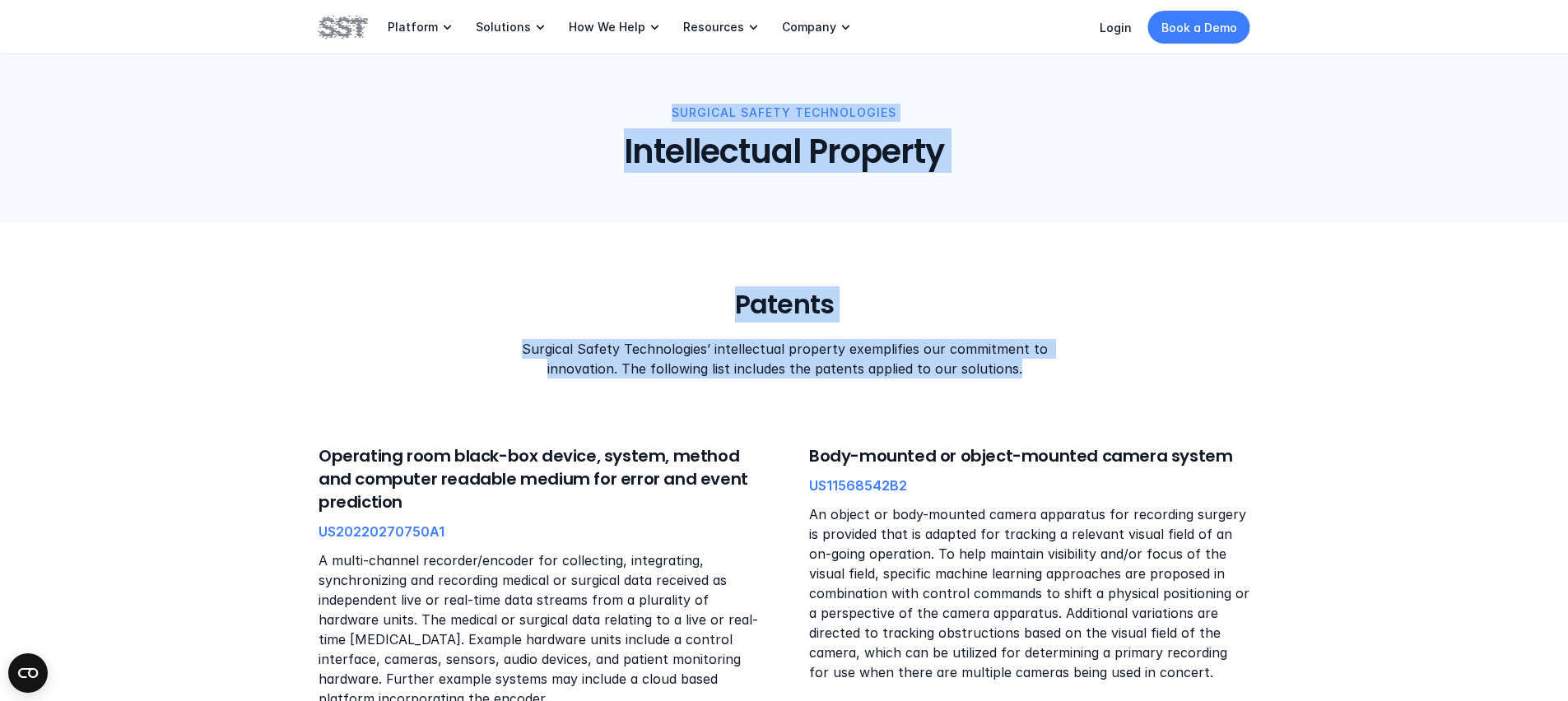
drag, startPoint x: 629, startPoint y: 112, endPoint x: 1037, endPoint y: 392, distance: 494.8
drag, startPoint x: 1075, startPoint y: 387, endPoint x: 579, endPoint y: 111, distance: 567.6
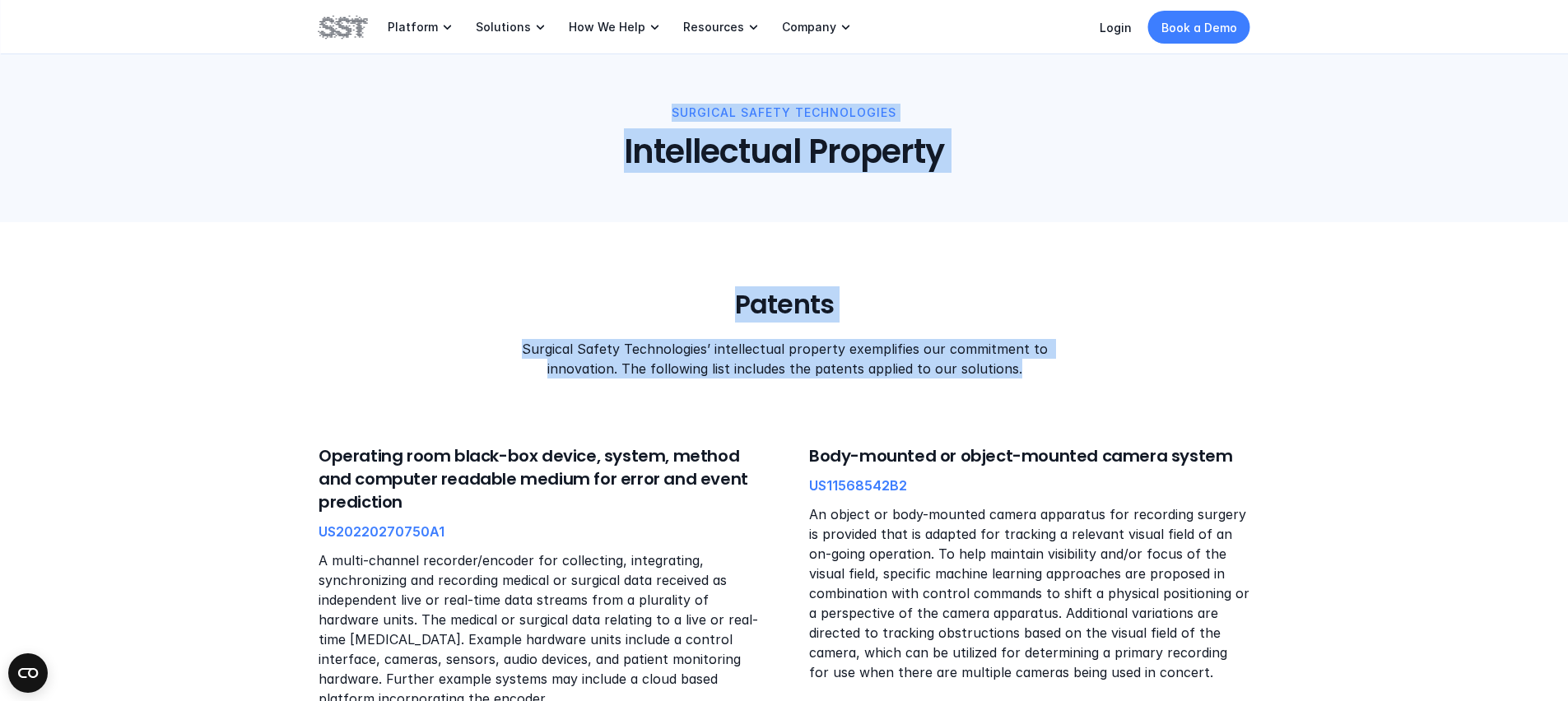
click at [579, 111] on p "surgical safety technologies" at bounding box center [784, 112] width 1511 height 18
